Goal: Information Seeking & Learning: Understand process/instructions

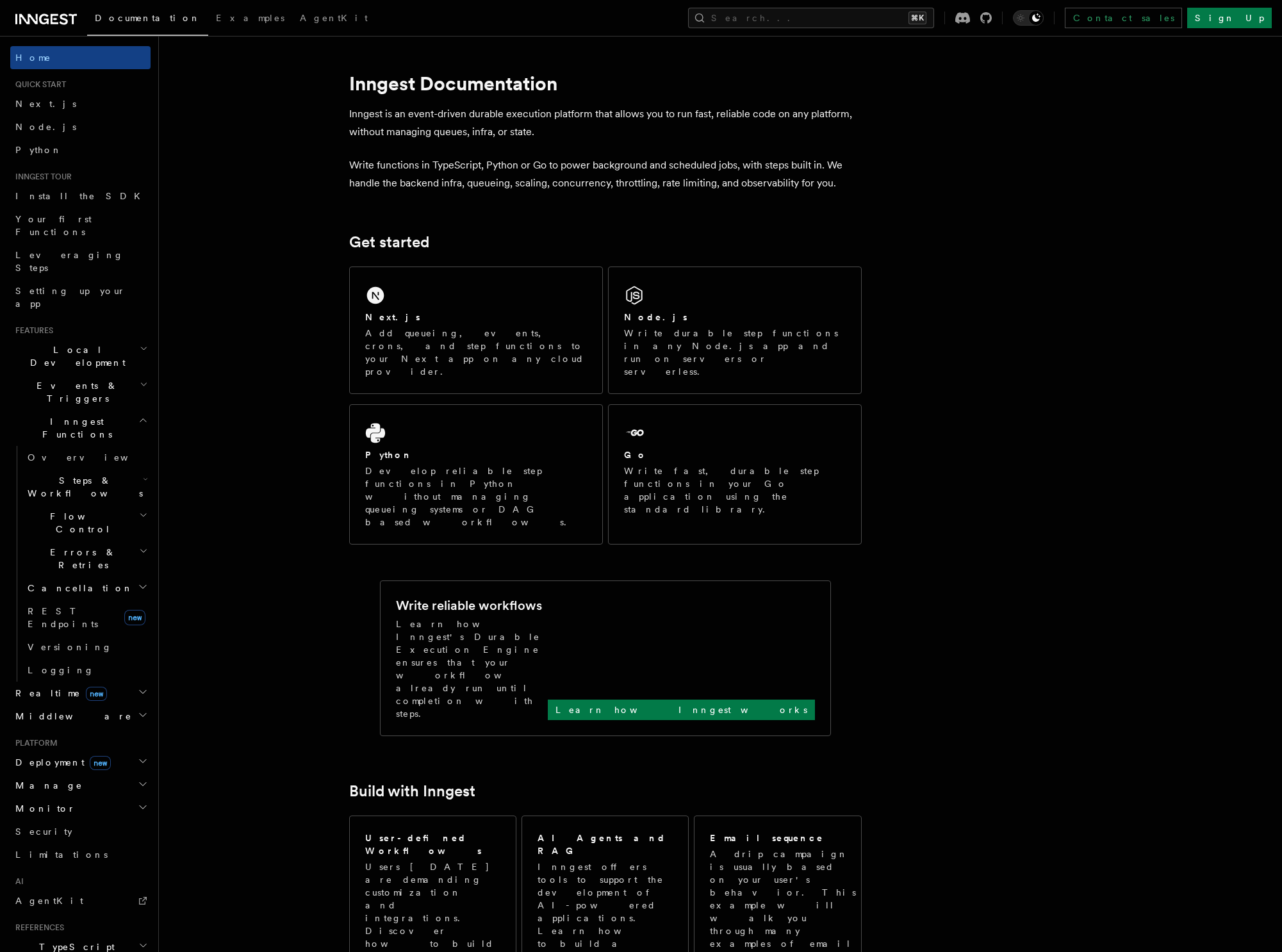
click at [80, 415] on span "Inngest Functions" at bounding box center [74, 427] width 128 height 26
click at [62, 474] on span "Middleware" at bounding box center [71, 480] width 122 height 12
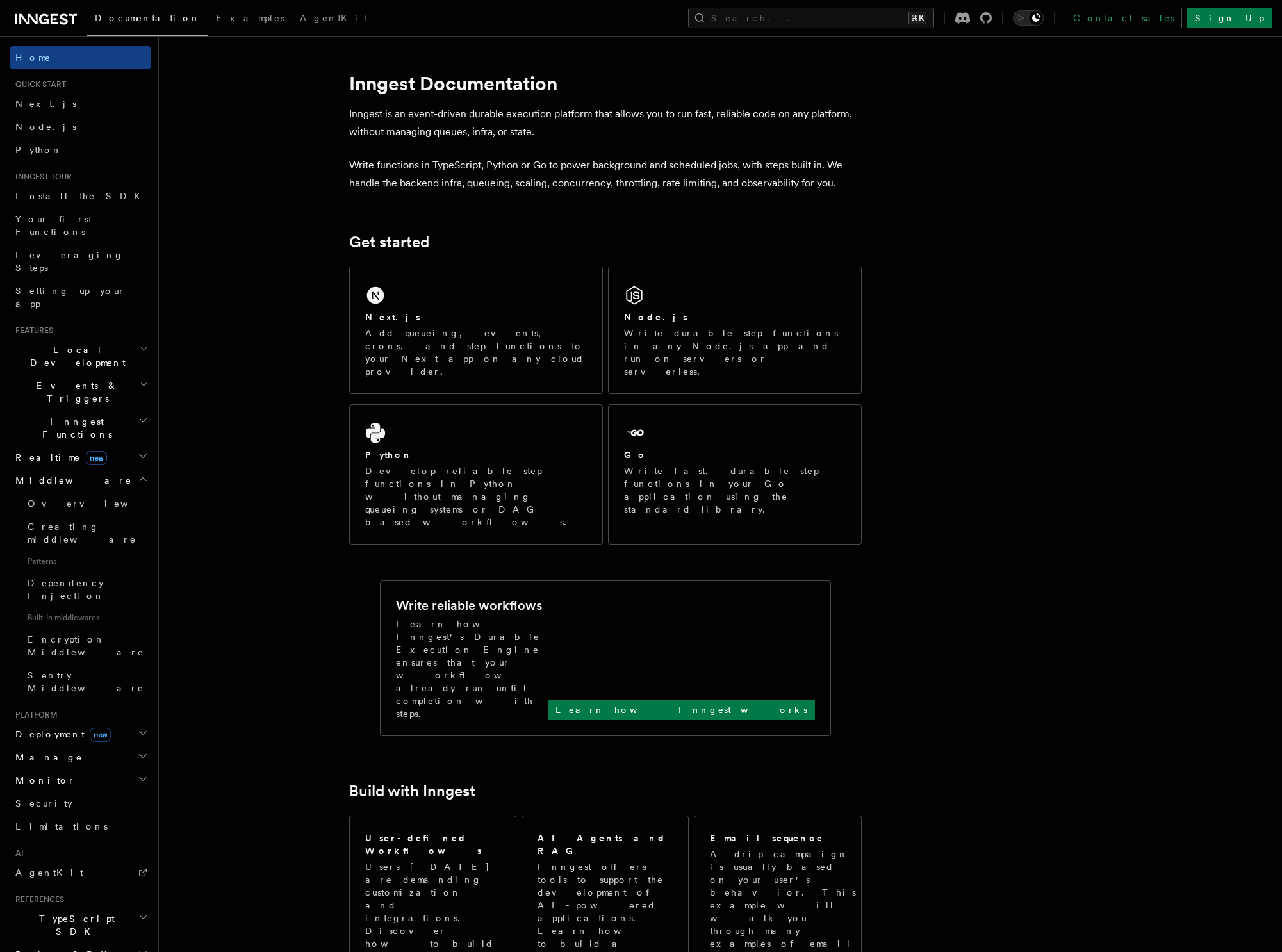
click at [61, 474] on span "Middleware" at bounding box center [71, 480] width 122 height 12
click at [86, 451] on span "new" at bounding box center [96, 458] width 21 height 14
click at [67, 469] on link "Overview" at bounding box center [86, 480] width 128 height 23
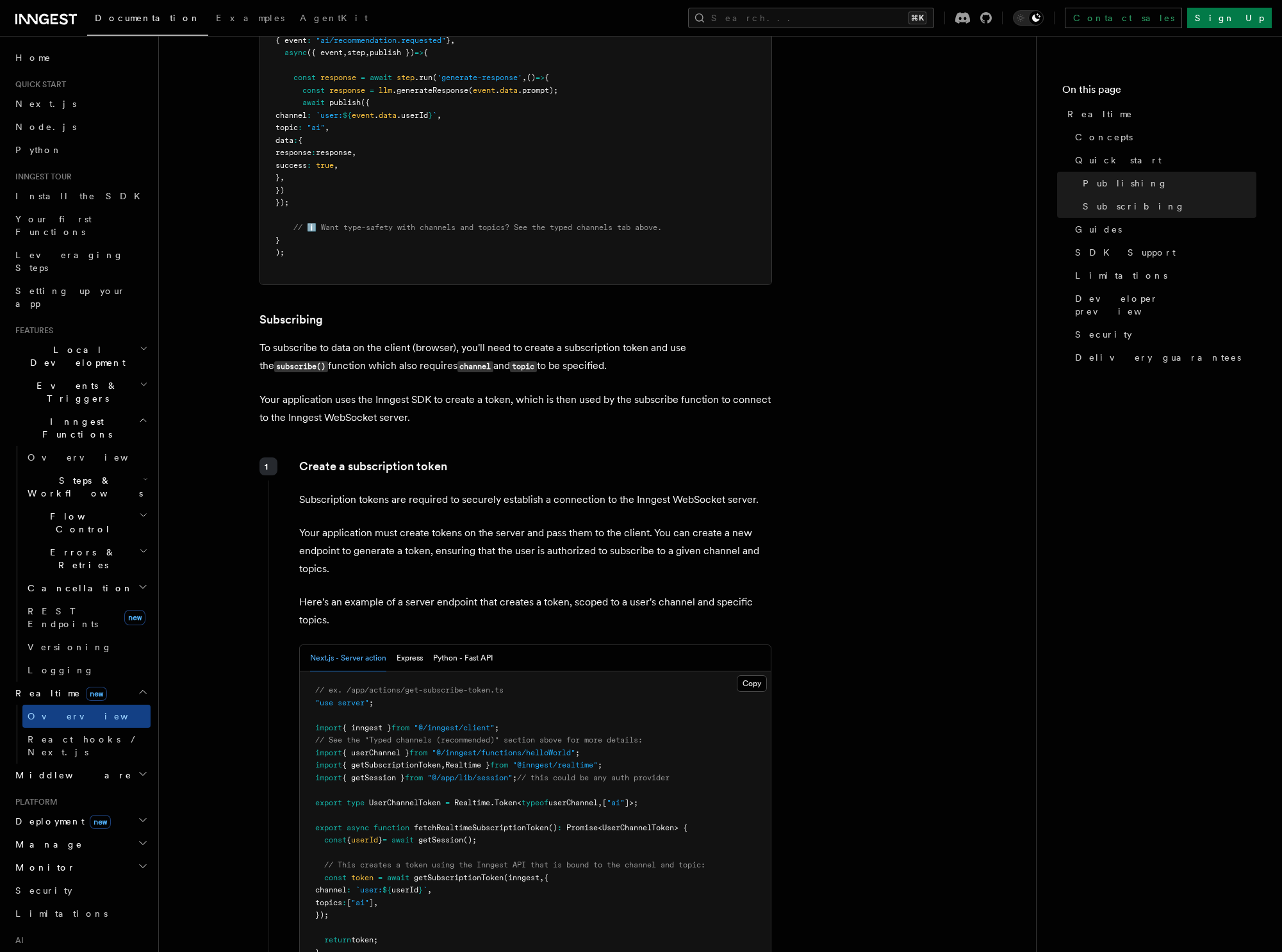
scroll to position [1294, 0]
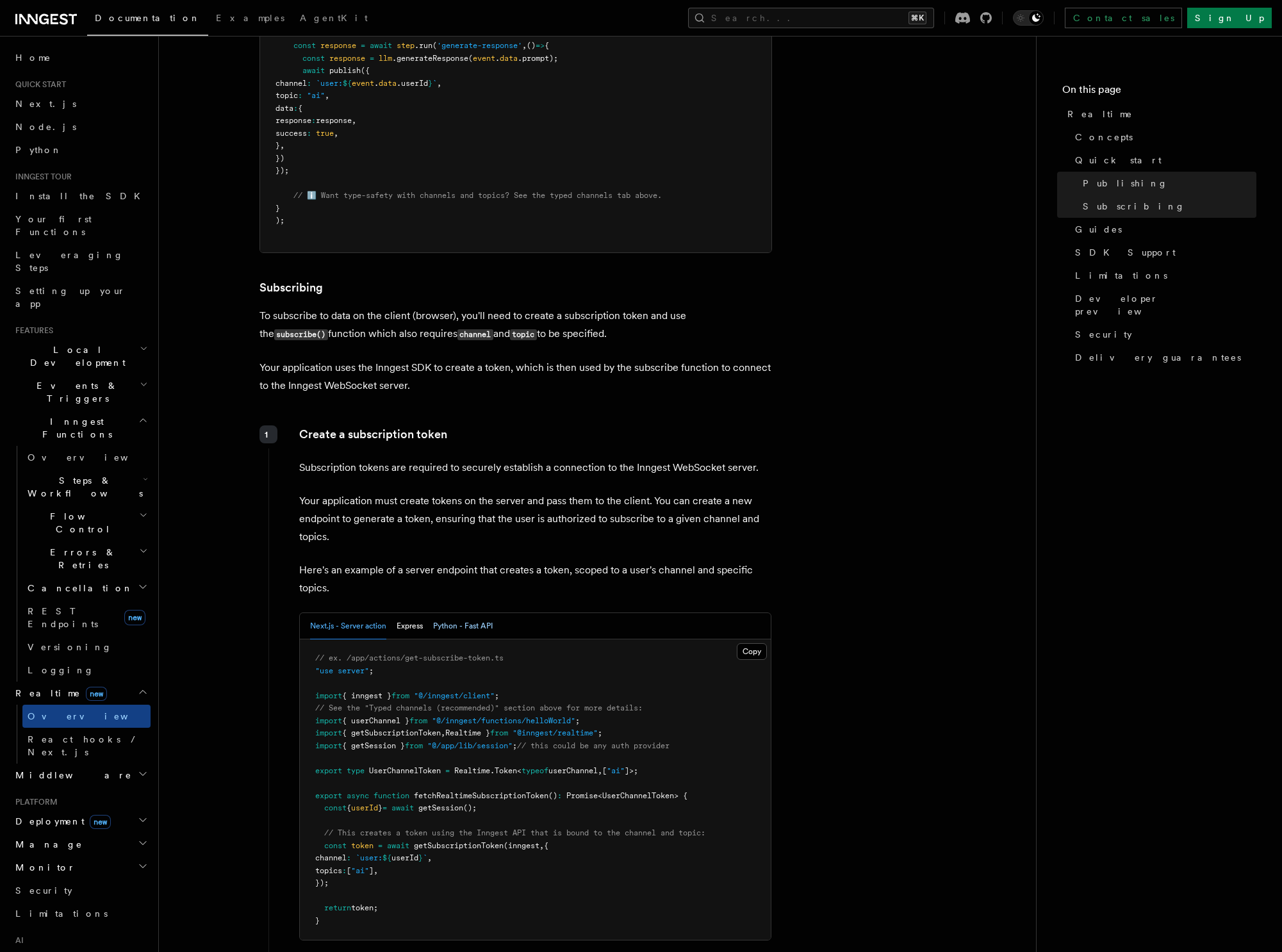
click at [469, 619] on button "Python - Fast API" at bounding box center [463, 626] width 60 height 26
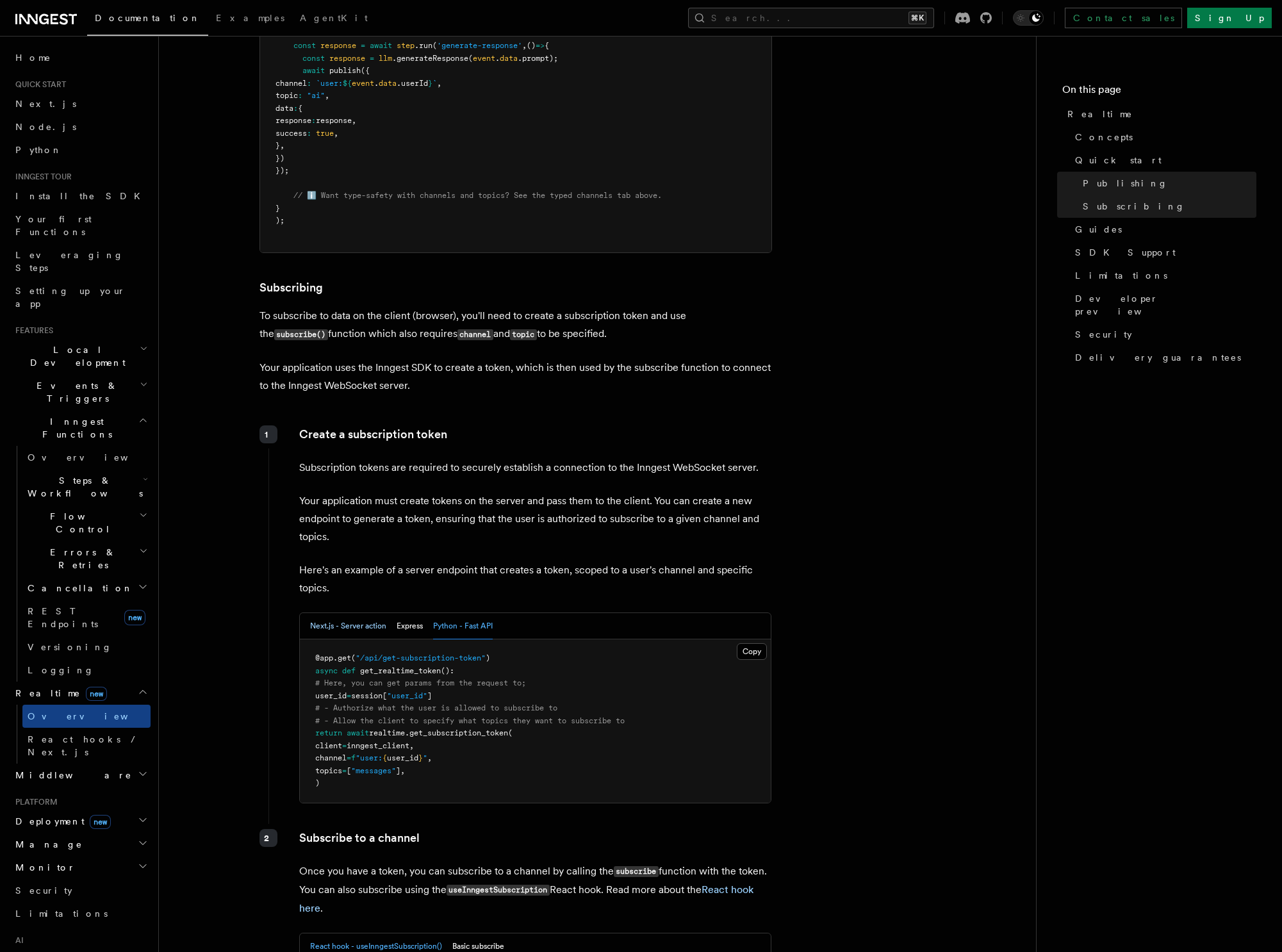
click at [337, 637] on button "Next.js - Server action" at bounding box center [349, 626] width 76 height 26
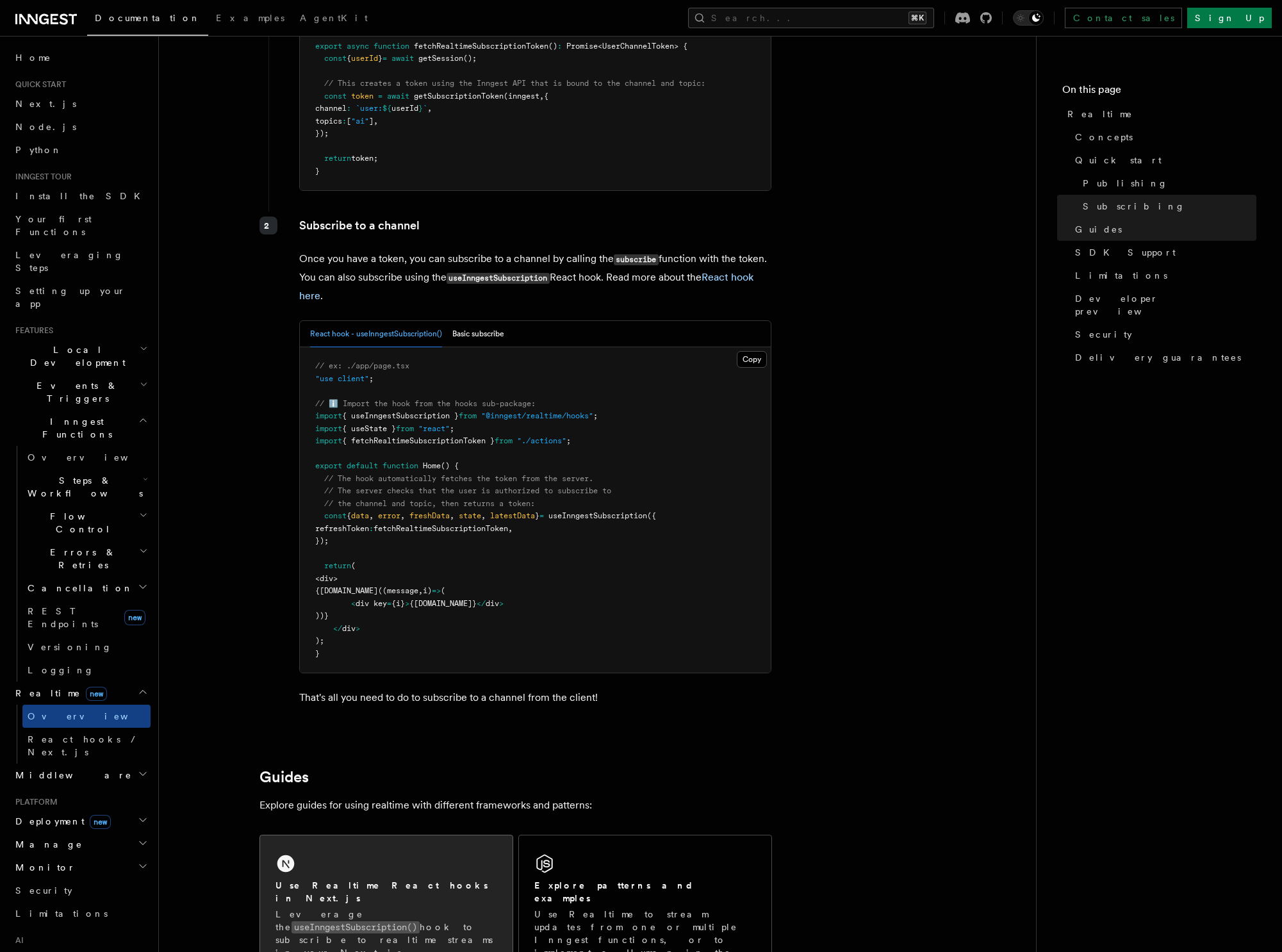
scroll to position [2186, 0]
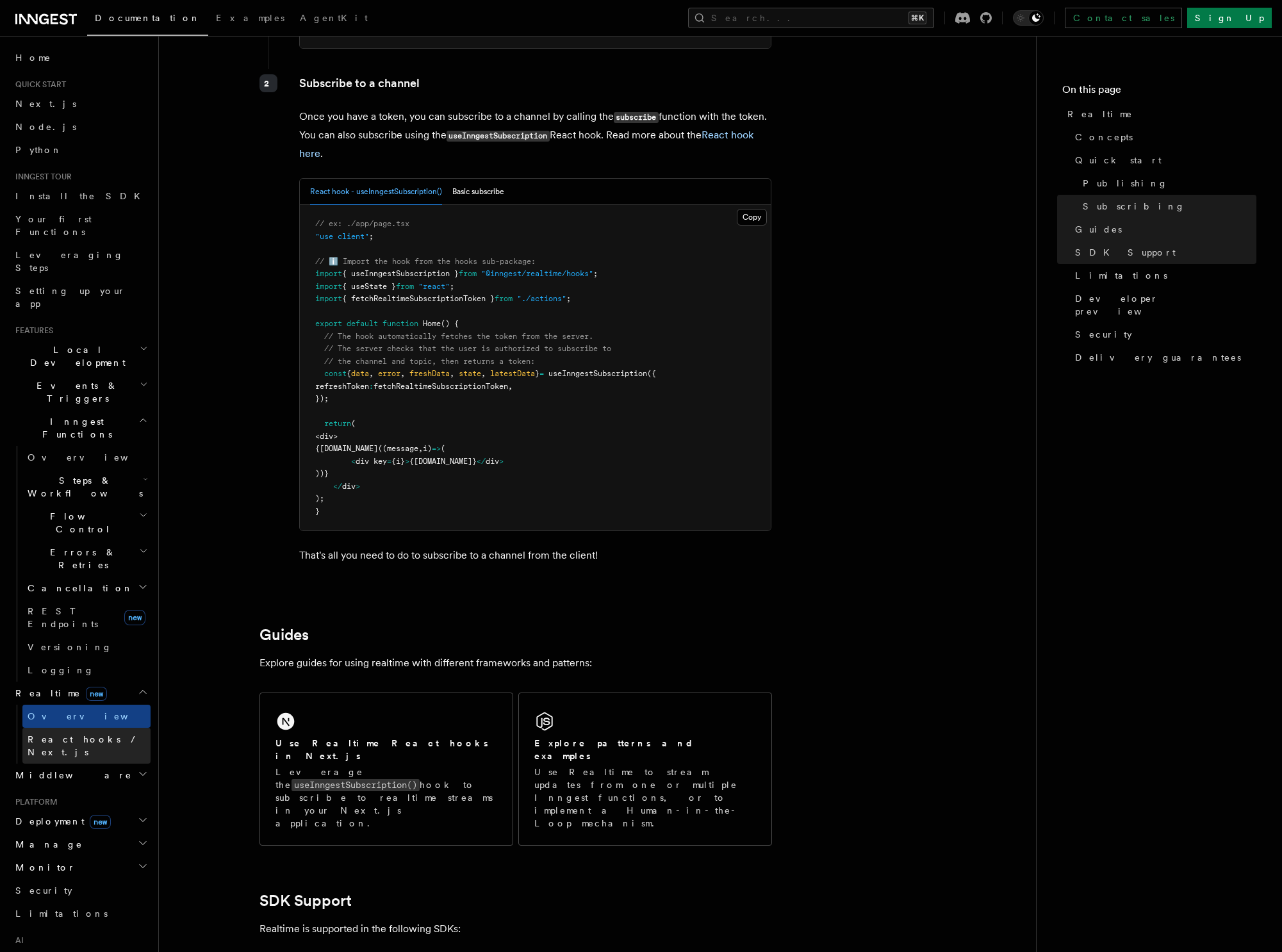
click at [81, 734] on span "React hooks / Next.js" at bounding box center [85, 746] width 114 height 23
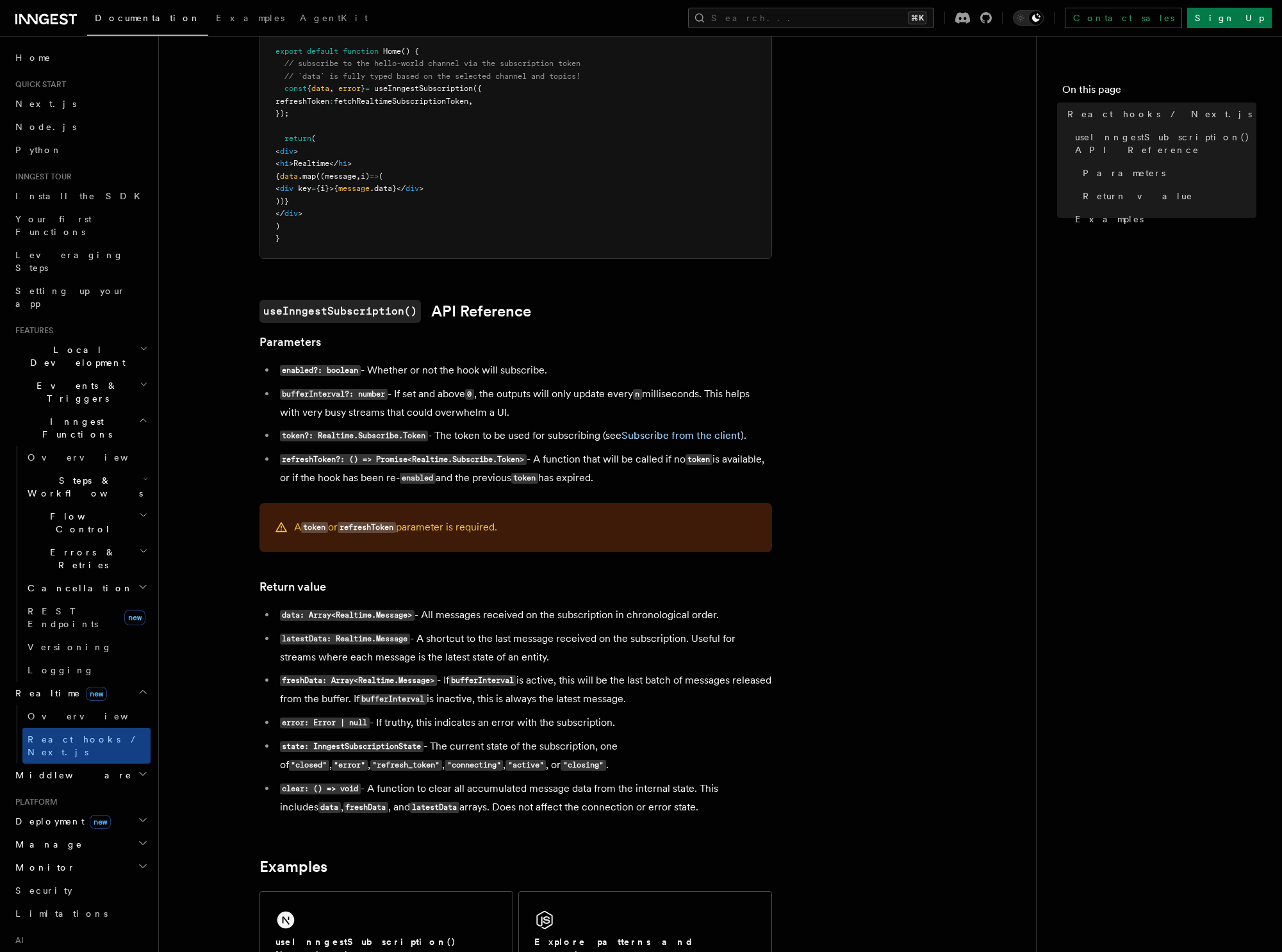
scroll to position [666, 0]
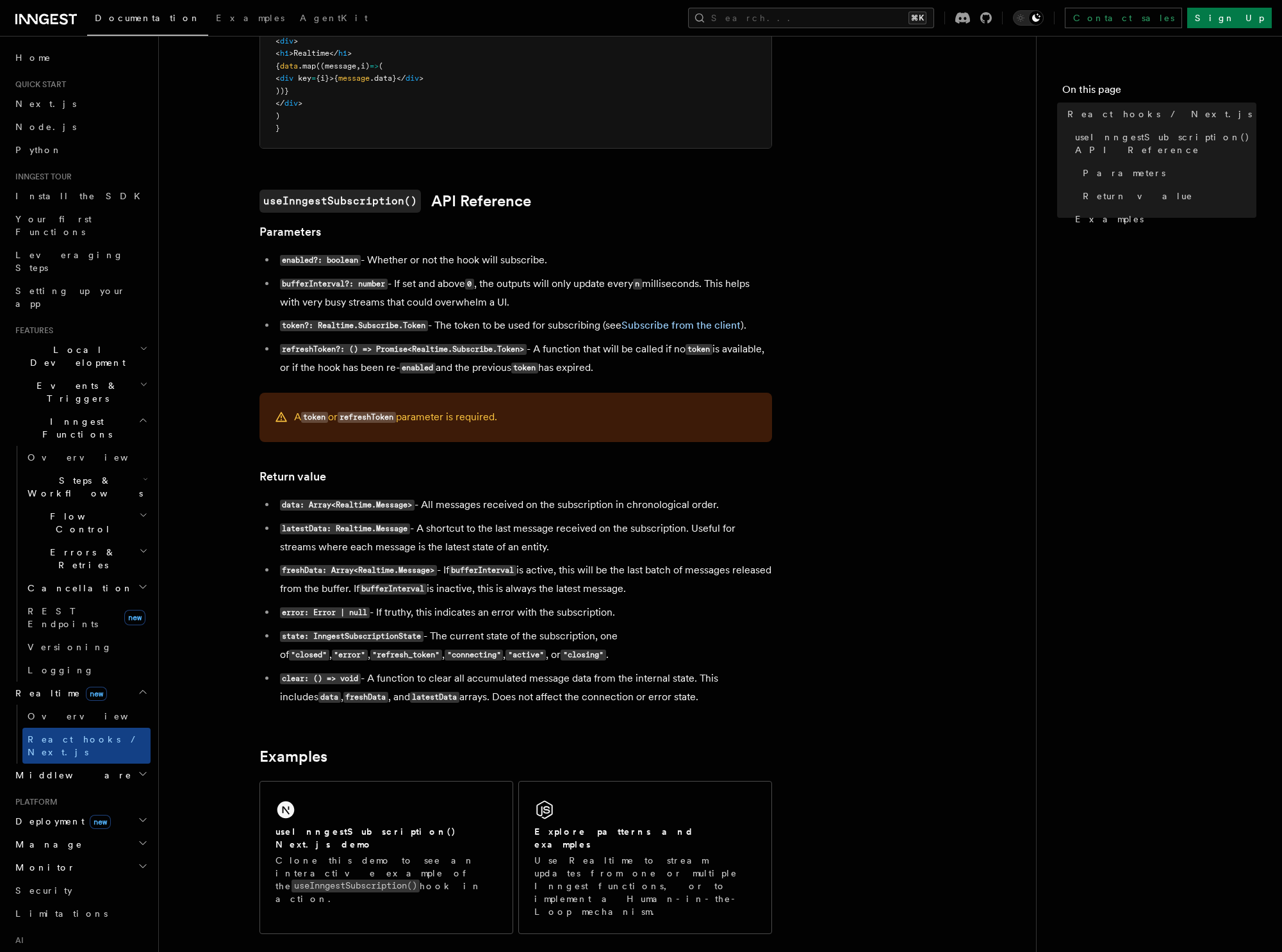
click at [21, 769] on span "Middleware" at bounding box center [71, 775] width 122 height 12
click at [34, 810] on h2 "Deployment new" at bounding box center [80, 821] width 141 height 23
click at [47, 861] on span "Monitor" at bounding box center [43, 867] width 65 height 12
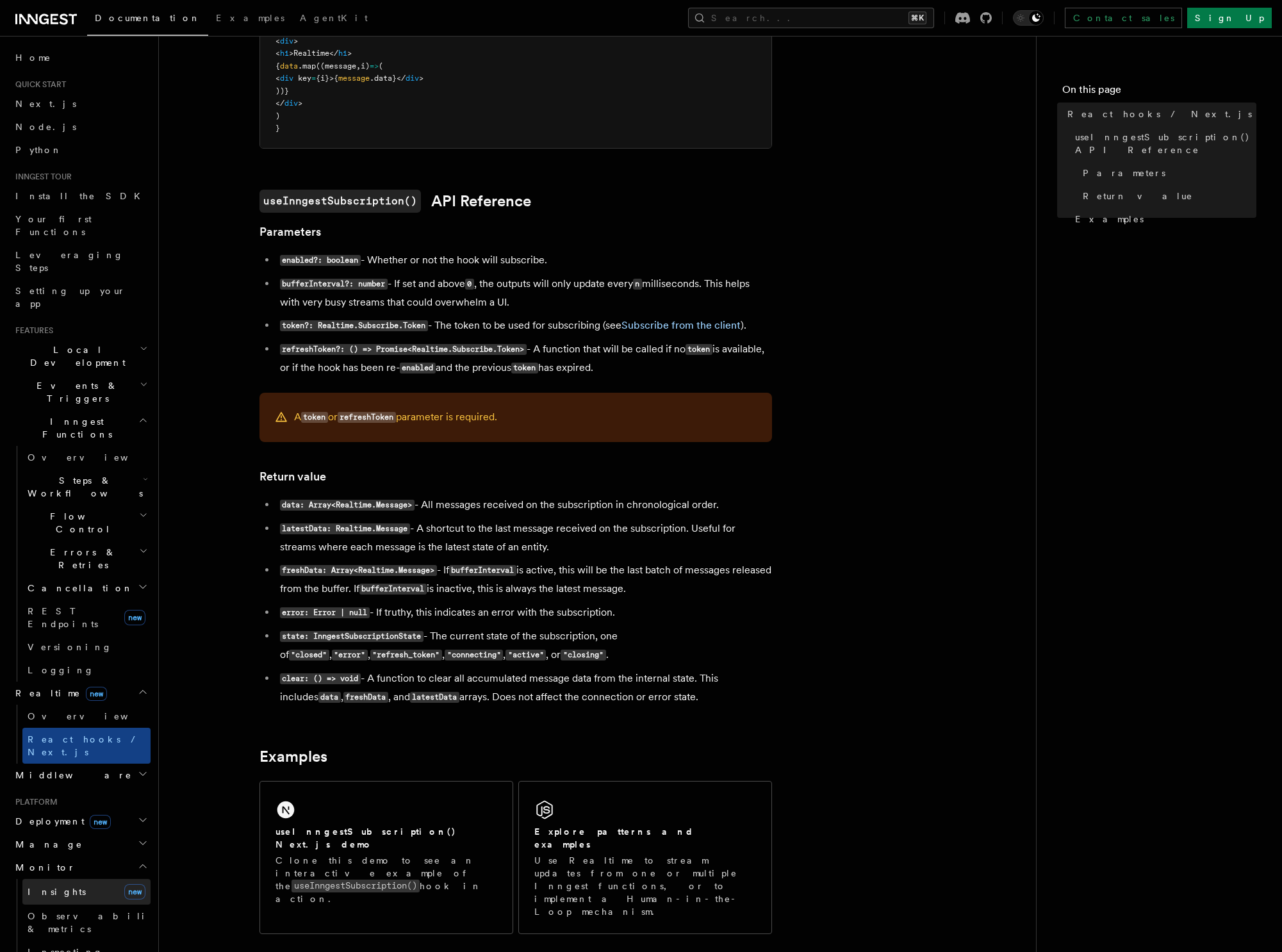
click at [51, 887] on span "Insights" at bounding box center [57, 892] width 58 height 10
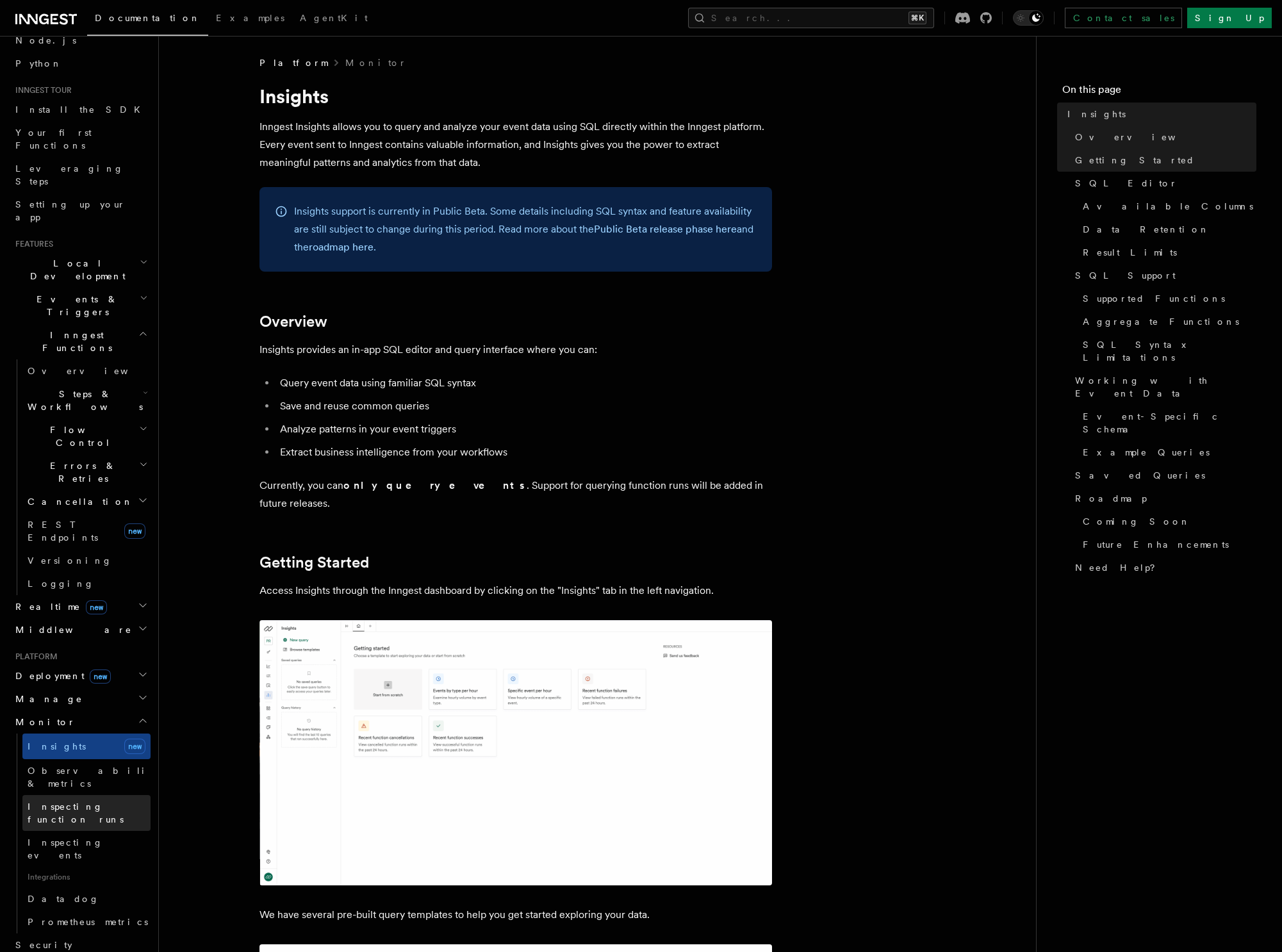
scroll to position [133, 0]
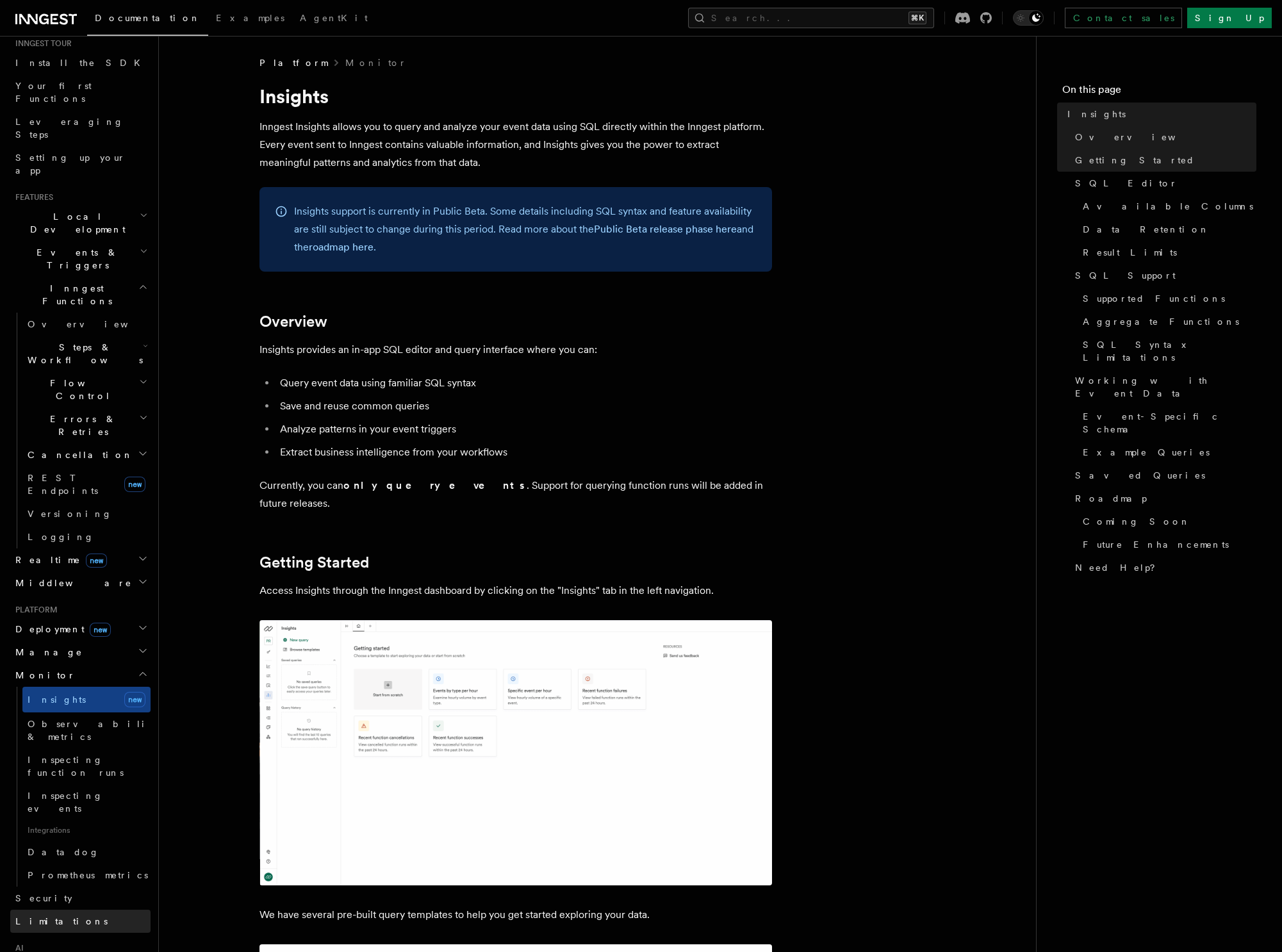
click at [40, 910] on link "Limitations" at bounding box center [80, 921] width 141 height 23
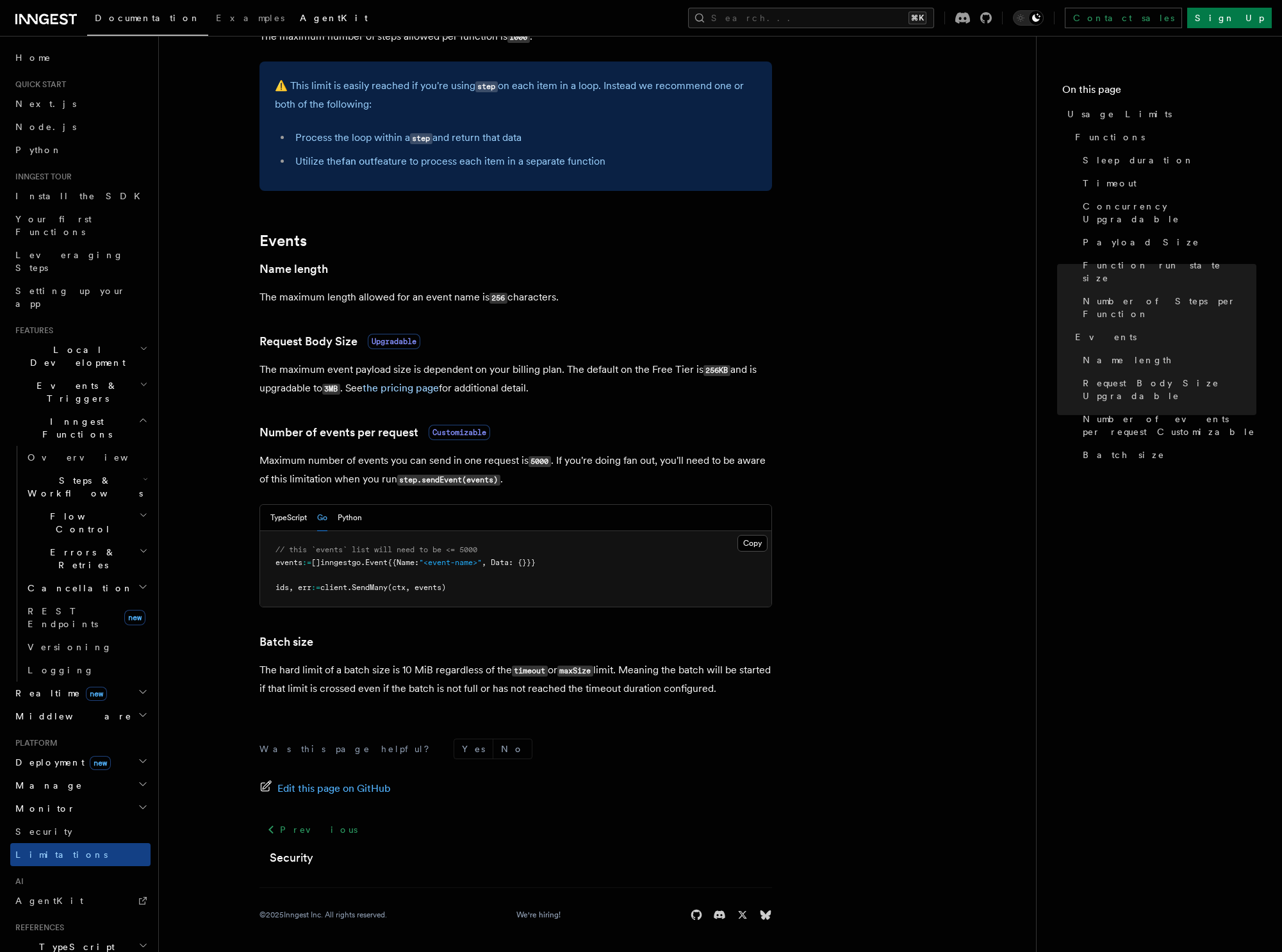
click at [300, 13] on span "AgentKit" at bounding box center [334, 17] width 68 height 10
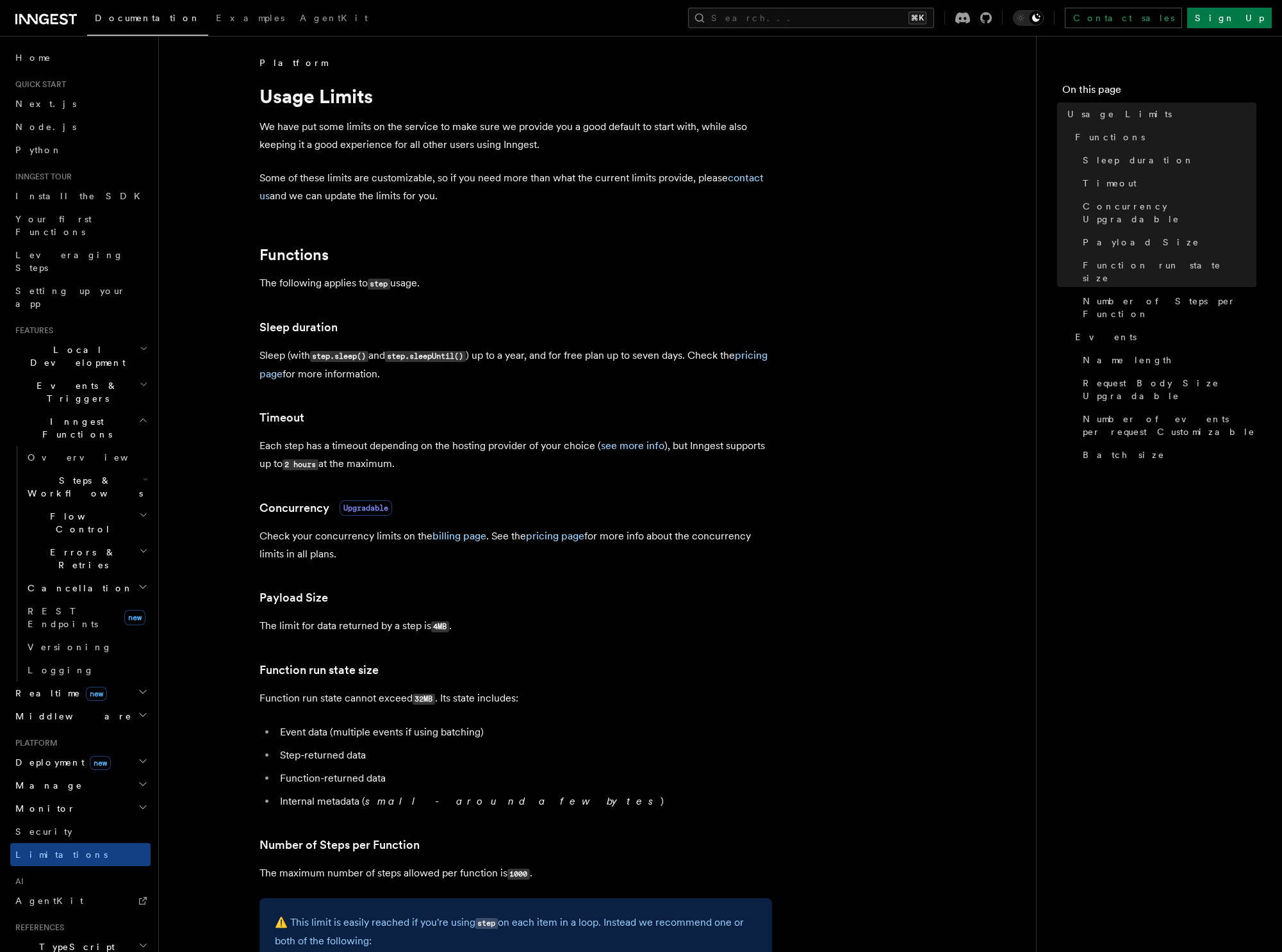
click at [78, 379] on span "Events & Triggers" at bounding box center [75, 391] width 130 height 26
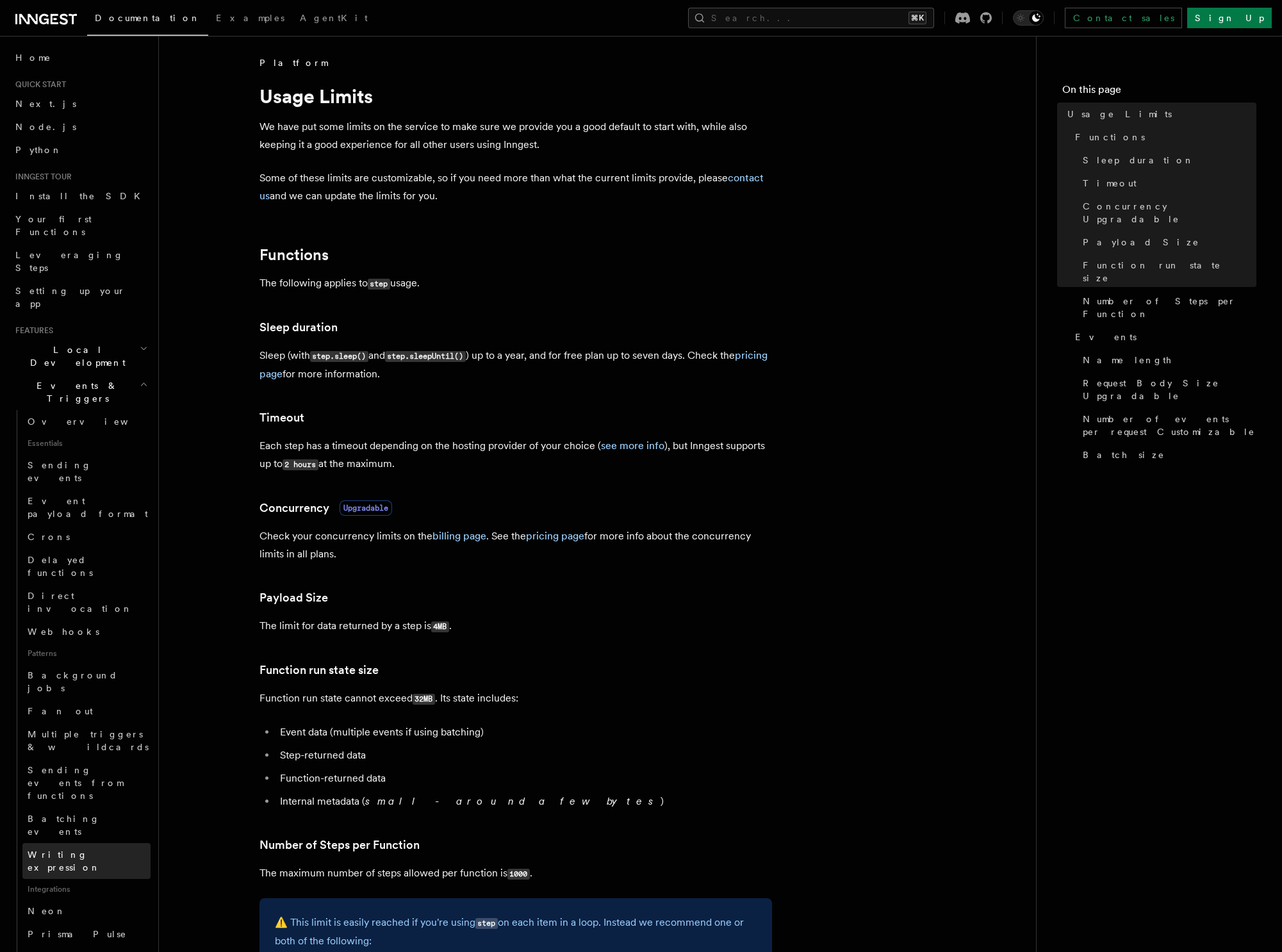
click at [78, 843] on link "Writing expression" at bounding box center [86, 861] width 128 height 36
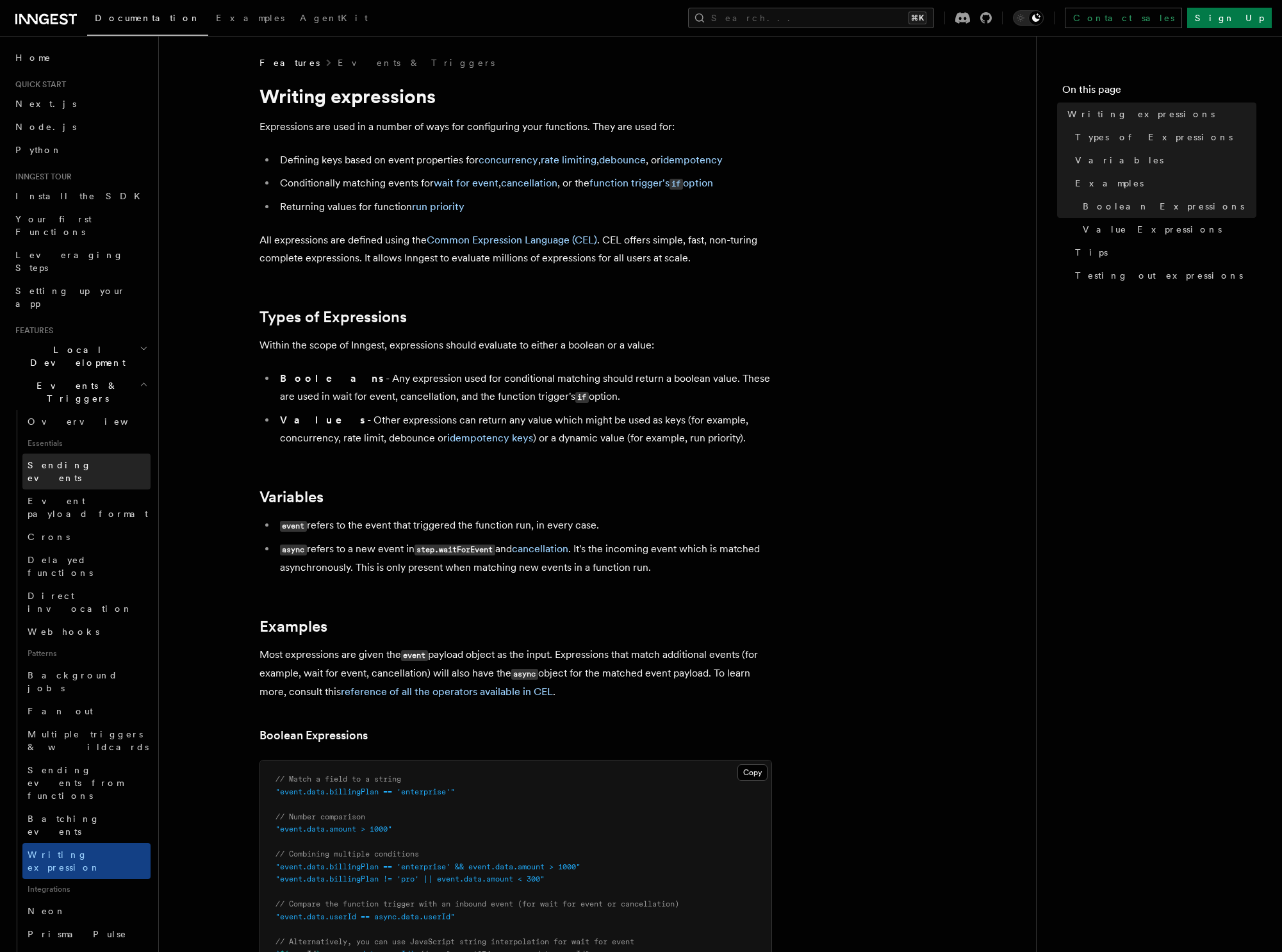
click at [76, 460] on span "Sending events" at bounding box center [60, 471] width 64 height 23
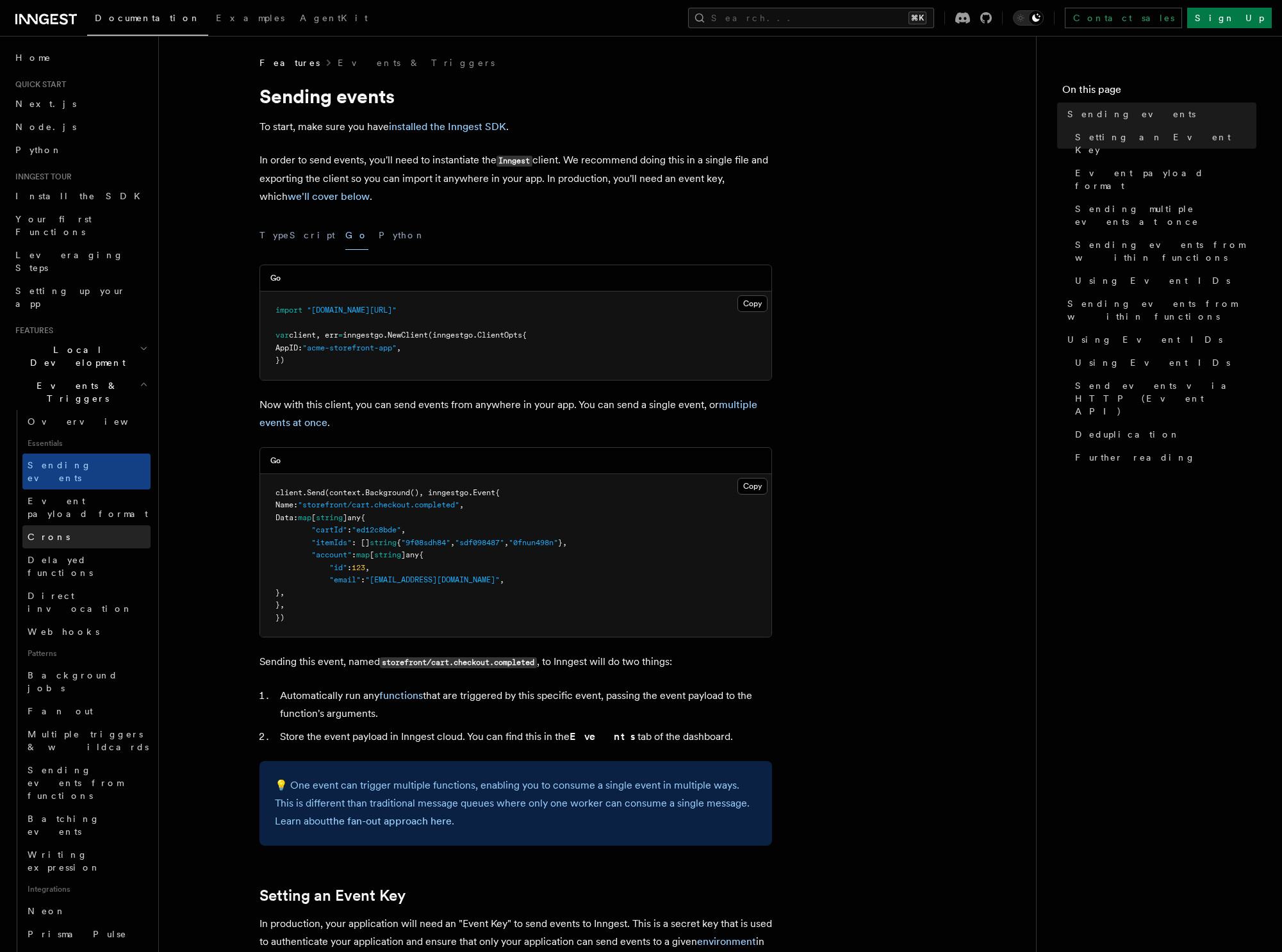
click at [73, 525] on link "Crons" at bounding box center [86, 536] width 128 height 23
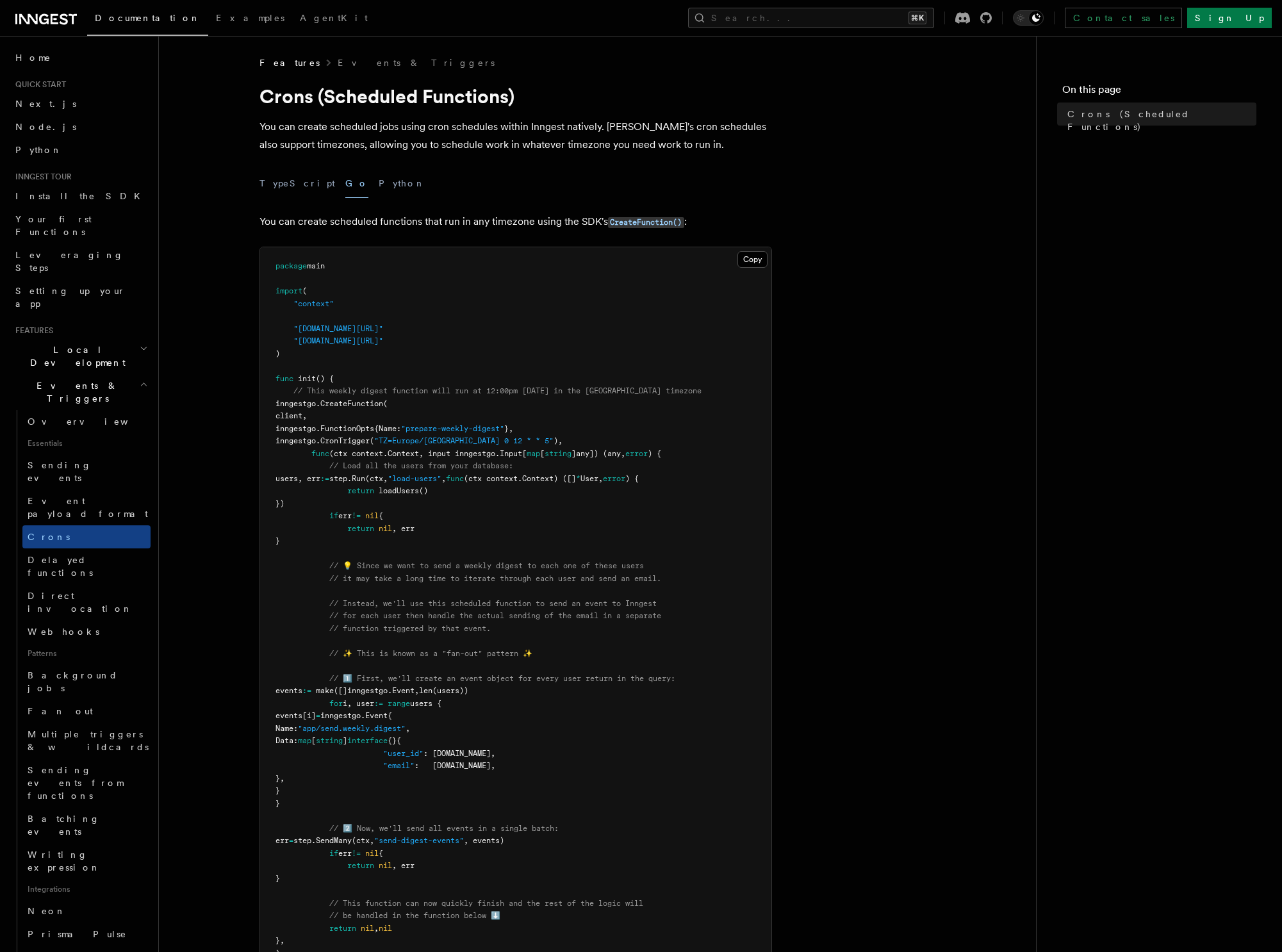
scroll to position [8, 0]
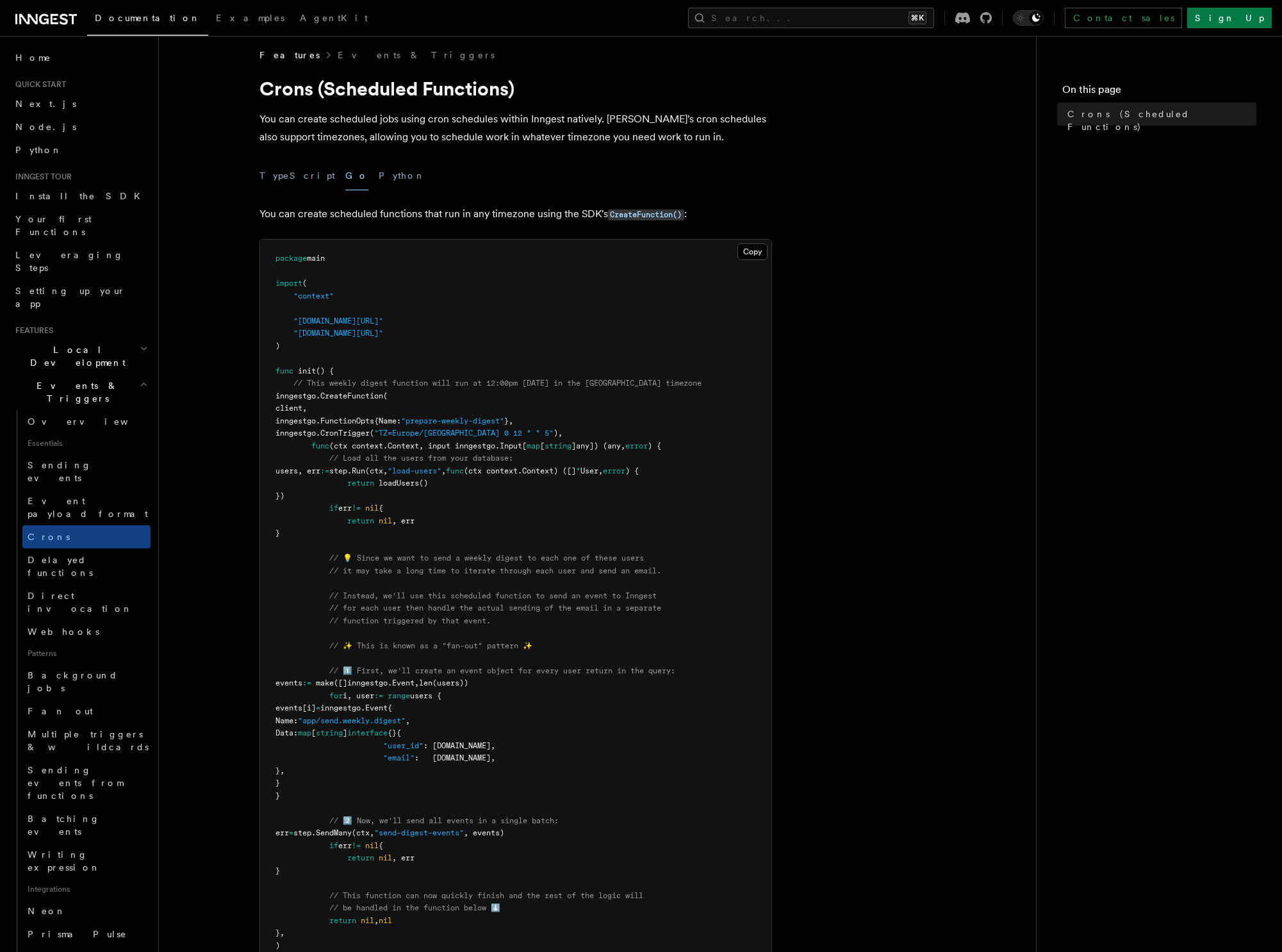
click at [365, 177] on div "TypeScript Go Python" at bounding box center [516, 176] width 513 height 29
click at [378, 182] on button "Python" at bounding box center [402, 176] width 47 height 29
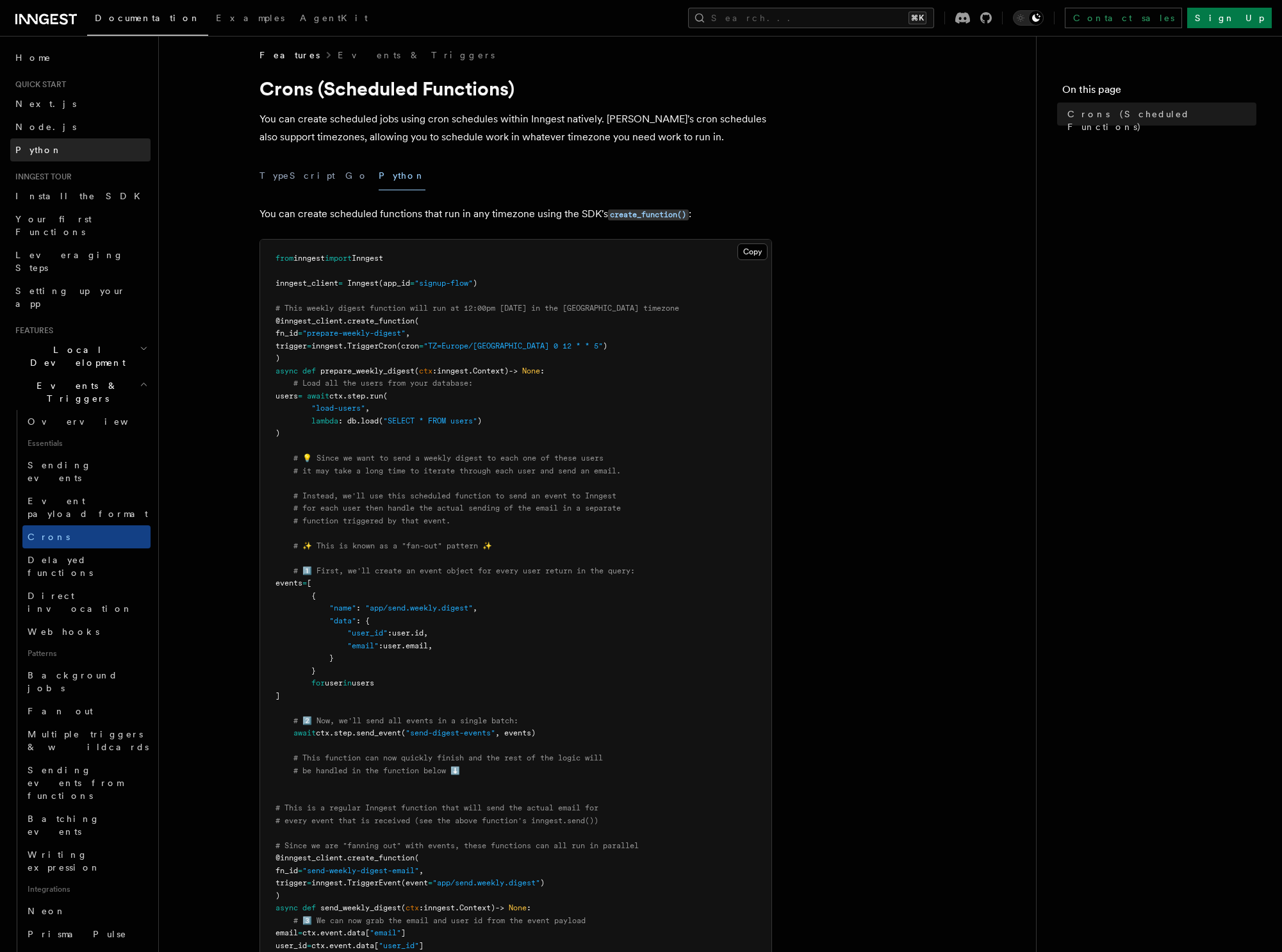
click at [31, 151] on span "Python" at bounding box center [39, 150] width 47 height 10
